Goal: Task Accomplishment & Management: Manage account settings

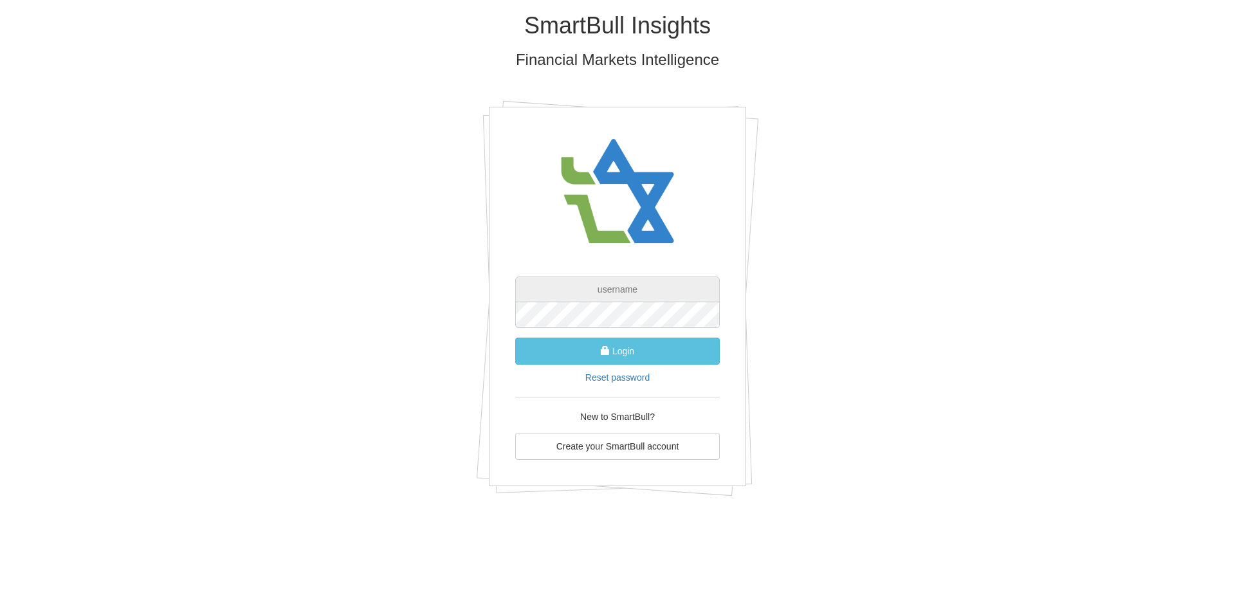
click at [608, 281] on input "text" at bounding box center [617, 290] width 205 height 26
click at [597, 288] on input "text" at bounding box center [617, 290] width 205 height 26
paste input "[EMAIL_ADDRESS][DOMAIN_NAME]"
type input "[EMAIL_ADDRESS][DOMAIN_NAME]"
click at [578, 356] on button "Login" at bounding box center [617, 351] width 205 height 27
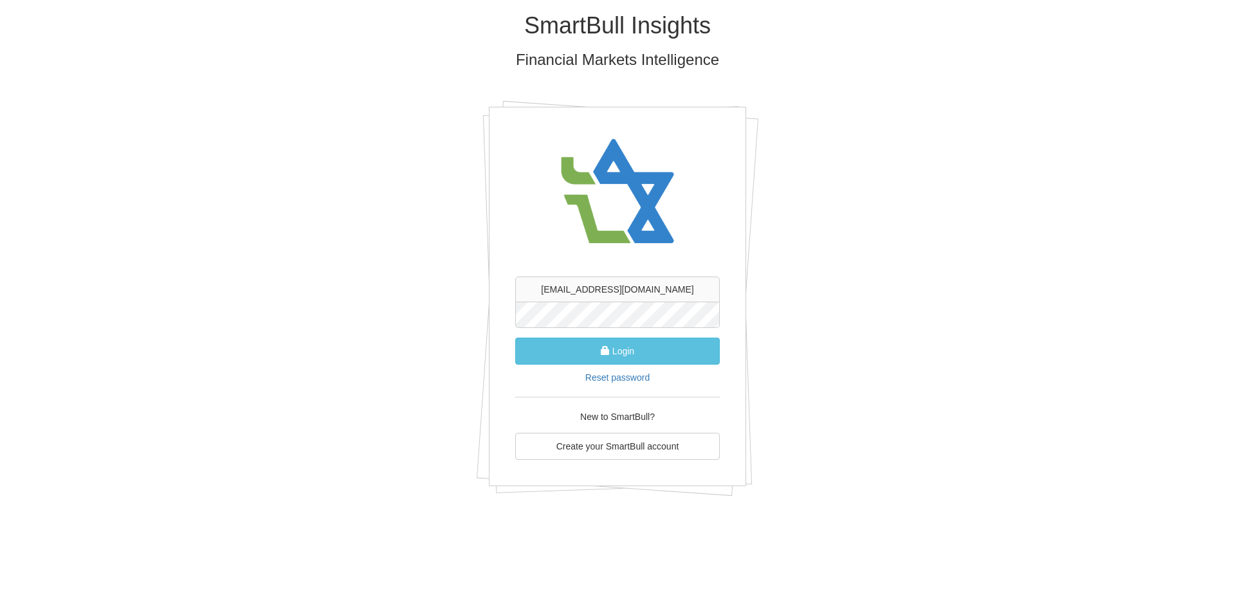
click at [515, 338] on button "Login" at bounding box center [617, 351] width 205 height 27
